Goal: Navigation & Orientation: Find specific page/section

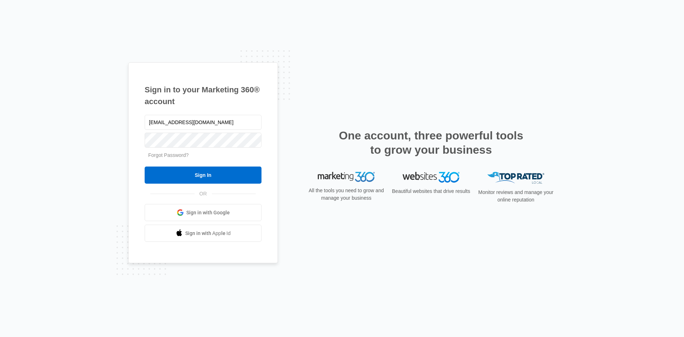
type input "Napisatkadieva78@gmail.com"
click at [202, 176] on input "Sign In" at bounding box center [203, 174] width 117 height 17
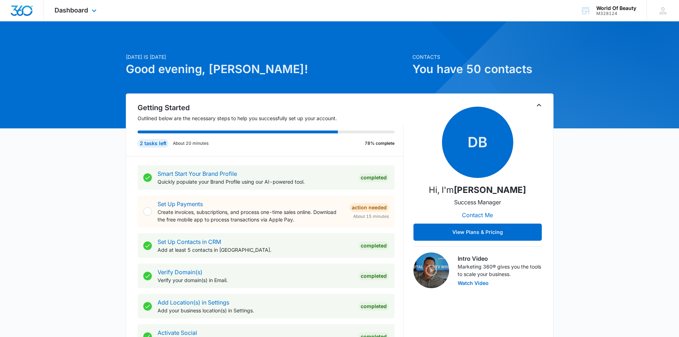
click at [89, 14] on div "Dashboard Apps Reputation Websites Forms CRM Email Social Shop Payments POS Con…" at bounding box center [76, 10] width 65 height 21
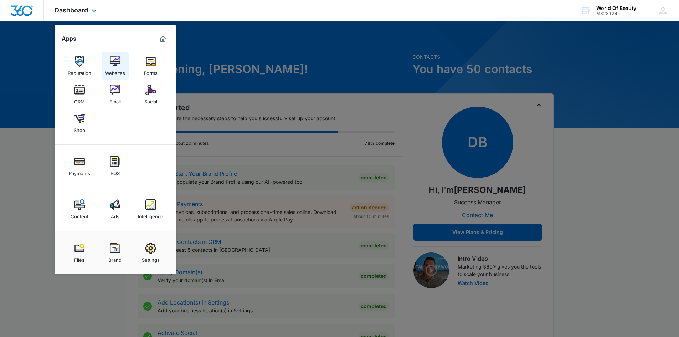
click at [111, 61] on img at bounding box center [115, 61] width 11 height 11
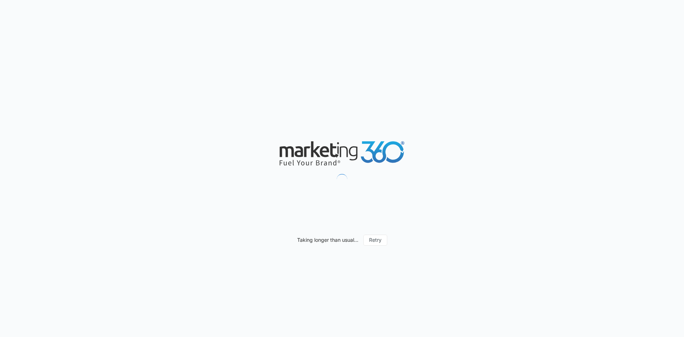
drag, startPoint x: 308, startPoint y: 160, endPoint x: 389, endPoint y: 172, distance: 82.7
click at [392, 172] on div "Taking longer than usual... Retry" at bounding box center [342, 168] width 684 height 337
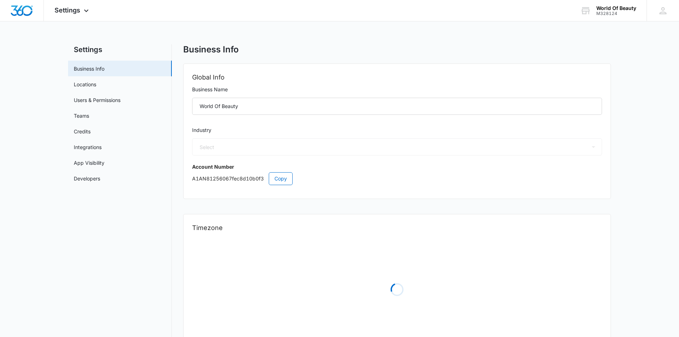
select select "14"
select select "US"
select select "America/[GEOGRAPHIC_DATA]"
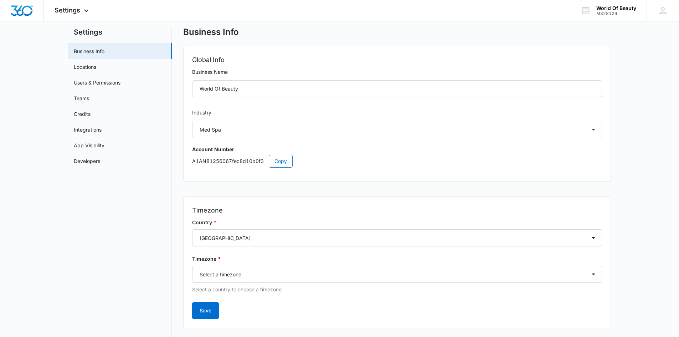
scroll to position [32, 0]
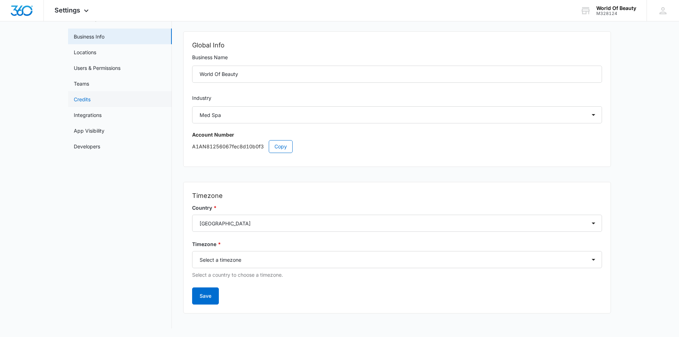
click at [89, 102] on link "Credits" at bounding box center [82, 99] width 17 height 7
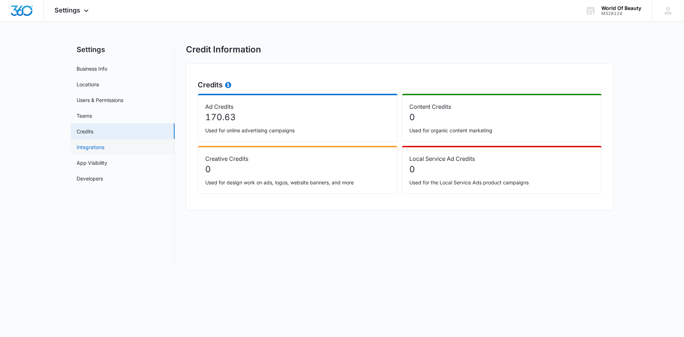
click at [93, 144] on link "Integrations" at bounding box center [91, 146] width 28 height 7
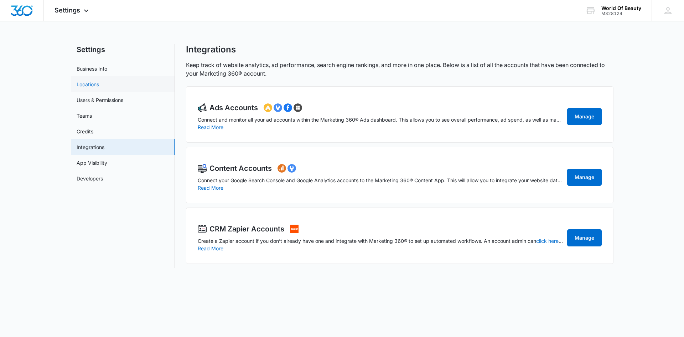
click at [86, 82] on link "Locations" at bounding box center [88, 84] width 22 height 7
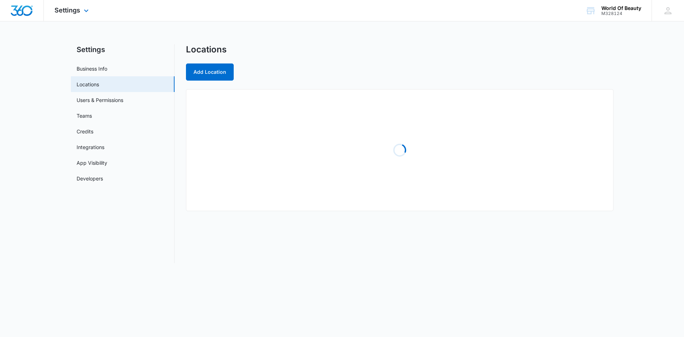
click at [30, 13] on img "Dashboard" at bounding box center [21, 10] width 23 height 11
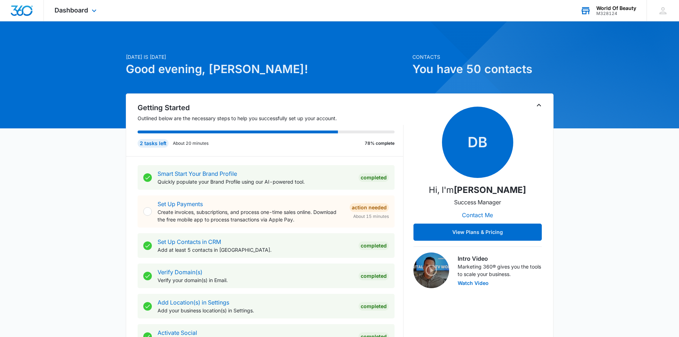
click at [620, 9] on div "World Of Beauty" at bounding box center [616, 8] width 40 height 6
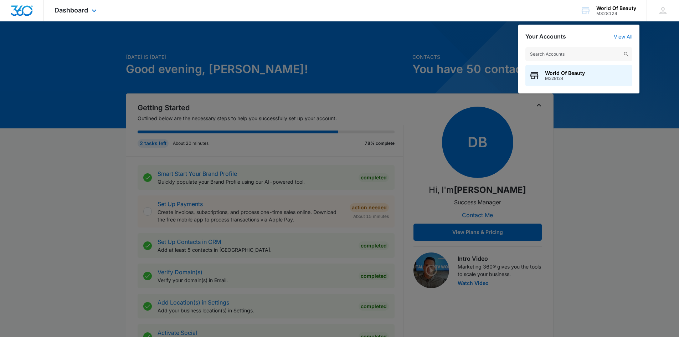
click at [99, 9] on div "Dashboard Apps Reputation Websites Forms CRM Email Social Shop Payments POS Con…" at bounding box center [76, 10] width 65 height 21
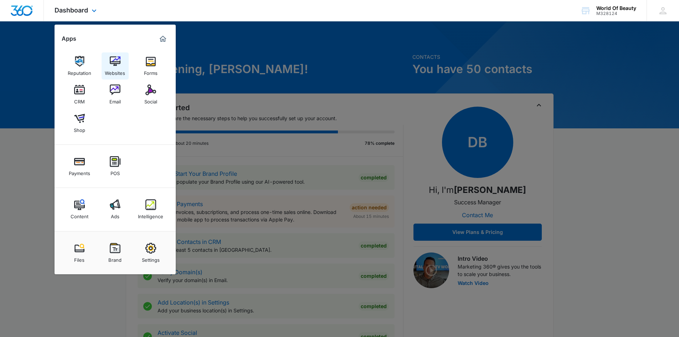
click at [108, 68] on div "Websites" at bounding box center [115, 71] width 20 height 9
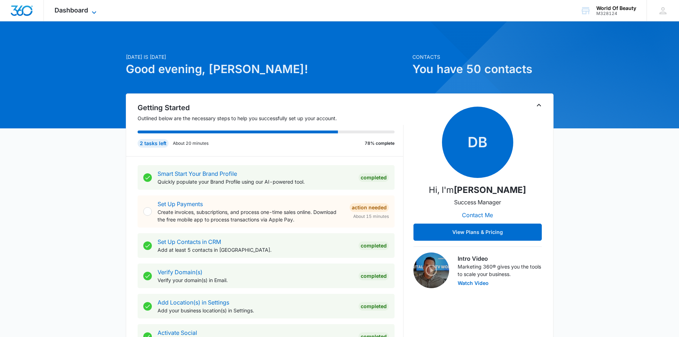
click at [70, 14] on span "Dashboard" at bounding box center [71, 9] width 33 height 7
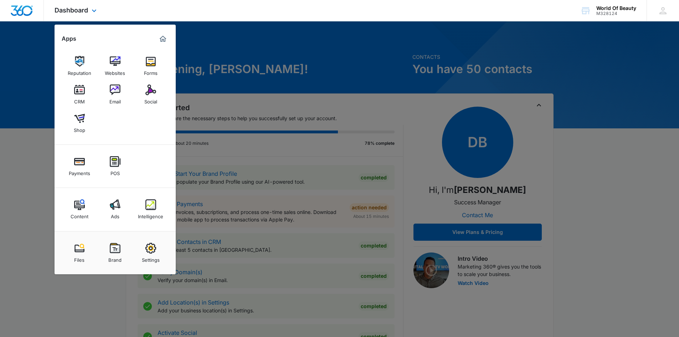
click at [160, 40] on img "Marketing 360® Dashboard" at bounding box center [163, 39] width 9 height 9
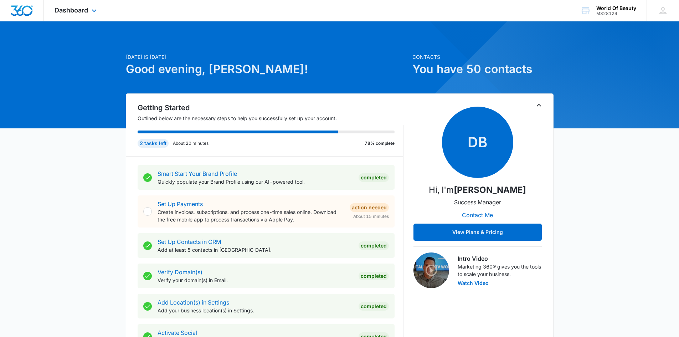
click at [89, 15] on div "Dashboard Apps Reputation Websites Forms CRM Email Social Shop Payments POS Con…" at bounding box center [76, 10] width 65 height 21
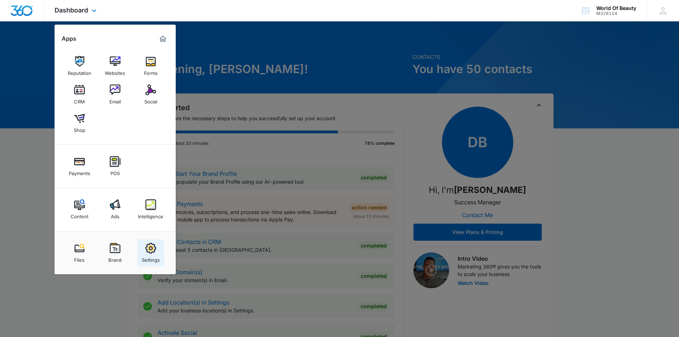
click at [150, 256] on div "Settings" at bounding box center [151, 257] width 18 height 9
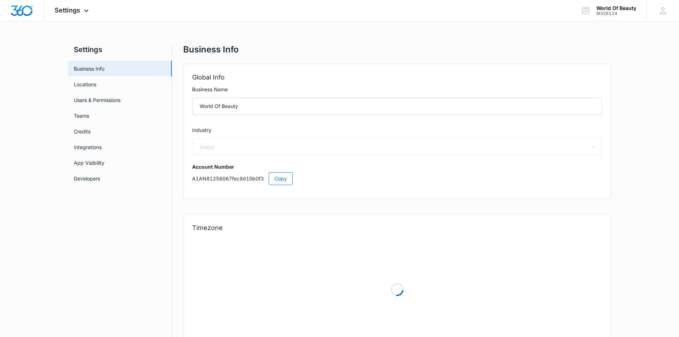
select select "14"
select select "US"
select select "America/[GEOGRAPHIC_DATA]"
click at [78, 7] on span "Settings" at bounding box center [68, 9] width 26 height 7
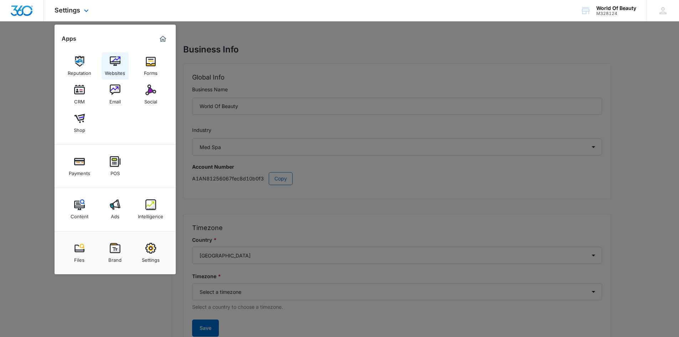
click at [122, 60] on link "Websites" at bounding box center [115, 65] width 27 height 27
